Goal: Complete application form: Complete application form

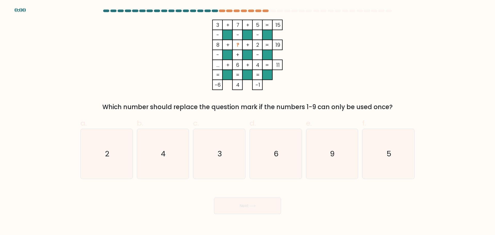
click at [486, 54] on form at bounding box center [247, 112] width 495 height 204
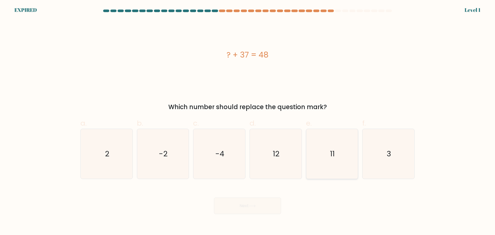
click at [327, 162] on icon "11" at bounding box center [332, 154] width 50 height 50
click at [248, 121] on input "e. 11" at bounding box center [247, 118] width 0 height 3
radio input "true"
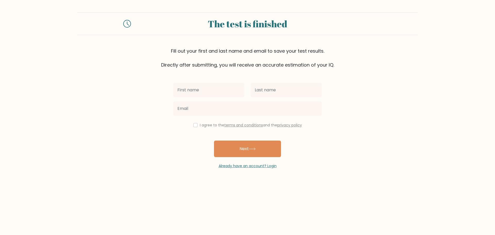
click at [219, 92] on input "text" at bounding box center [208, 90] width 71 height 14
type input "ri rùa"
click at [269, 91] on input "text" at bounding box center [285, 90] width 71 height 14
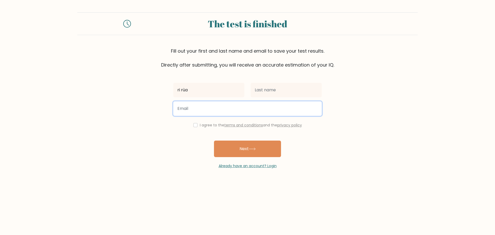
click at [232, 108] on input "email" at bounding box center [247, 108] width 148 height 14
type input "votri2000.k@gmail.com"
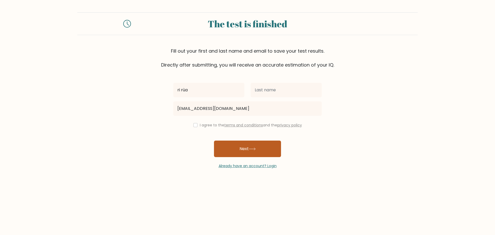
click at [231, 150] on button "Next" at bounding box center [247, 148] width 67 height 16
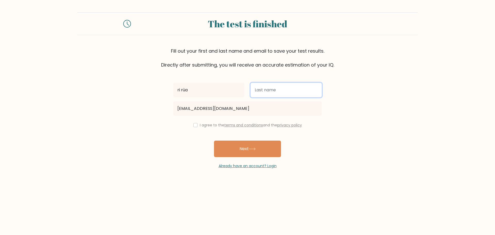
click at [272, 94] on input "text" at bounding box center [285, 90] width 71 height 14
type input "quân lỏ"
click at [194, 127] on input "checkbox" at bounding box center [195, 125] width 4 height 4
checkbox input "true"
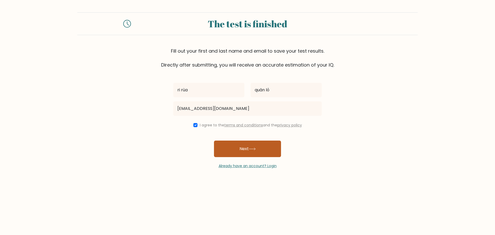
click at [236, 151] on button "Next" at bounding box center [247, 148] width 67 height 16
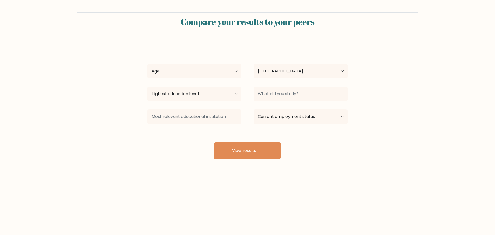
select select "VN"
click at [248, 147] on button "View results" at bounding box center [247, 150] width 67 height 16
click at [208, 72] on select "Age Under 18 years old 18-24 years old 25-34 years old 35-44 years old 45-54 ye…" at bounding box center [194, 71] width 94 height 14
select select "min_18"
click at [147, 64] on select "Age Under 18 years old 18-24 years old 25-34 years old 35-44 years old 45-54 ye…" at bounding box center [194, 71] width 94 height 14
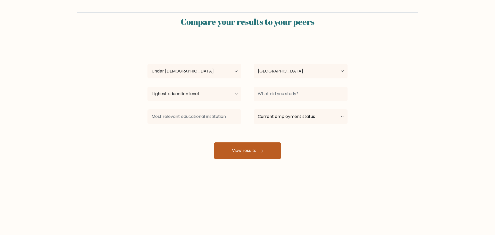
click at [249, 154] on button "View results" at bounding box center [247, 150] width 67 height 16
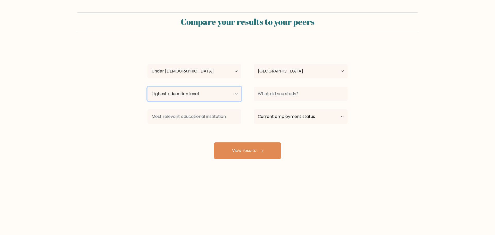
click at [221, 94] on select "Highest education level No schooling Primary Lower Secondary Upper Secondary Oc…" at bounding box center [194, 94] width 94 height 14
